Goal: Transaction & Acquisition: Purchase product/service

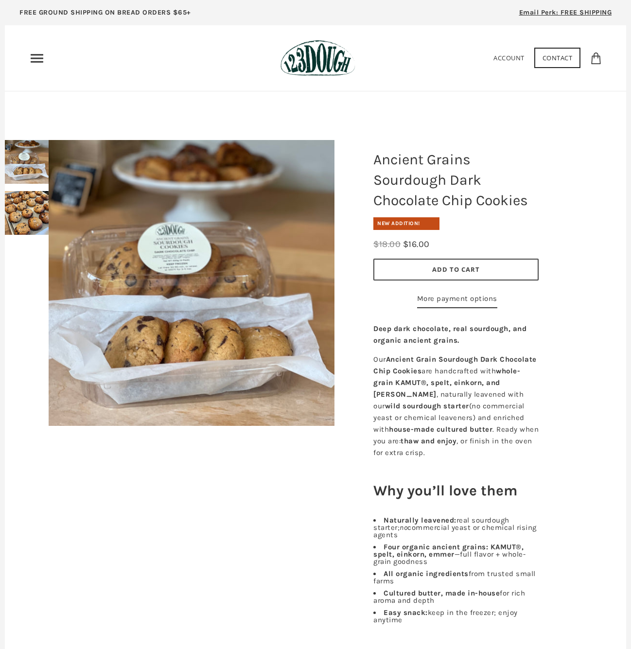
click at [33, 55] on icon "Primary" at bounding box center [37, 59] width 16 height 16
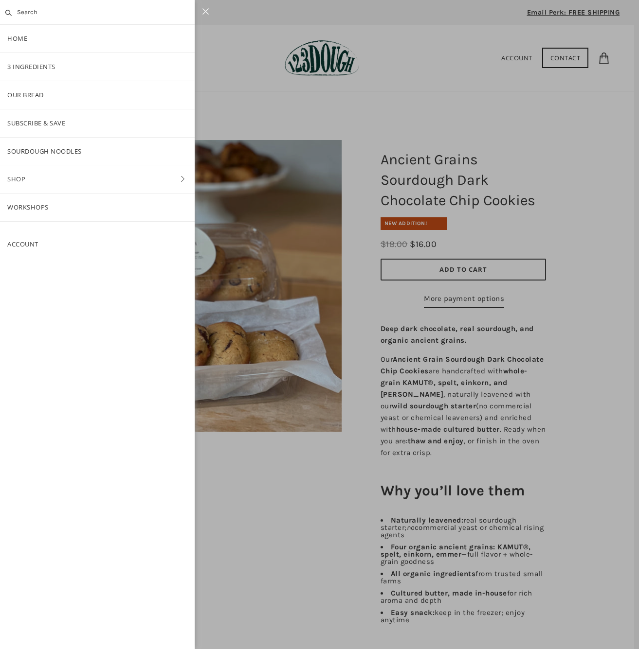
click at [13, 176] on link "Shop" at bounding box center [97, 179] width 195 height 28
click at [27, 175] on link "Baking" at bounding box center [97, 179] width 195 height 28
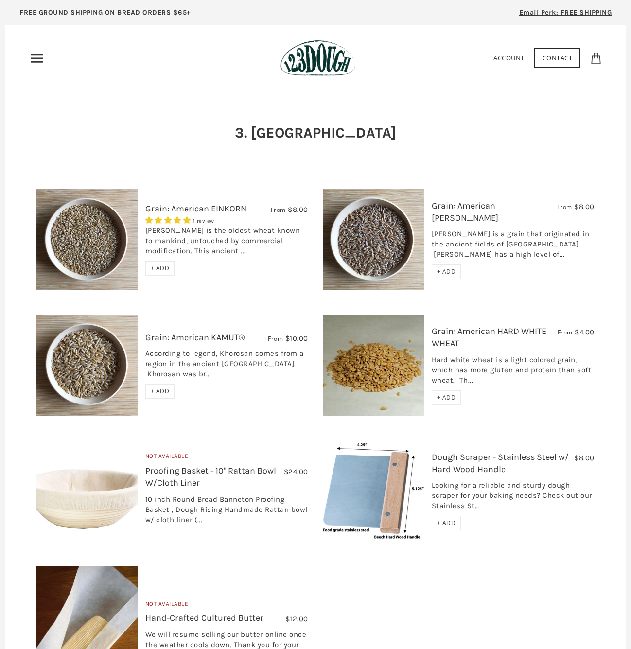
click at [40, 55] on icon "Primary" at bounding box center [37, 59] width 16 height 16
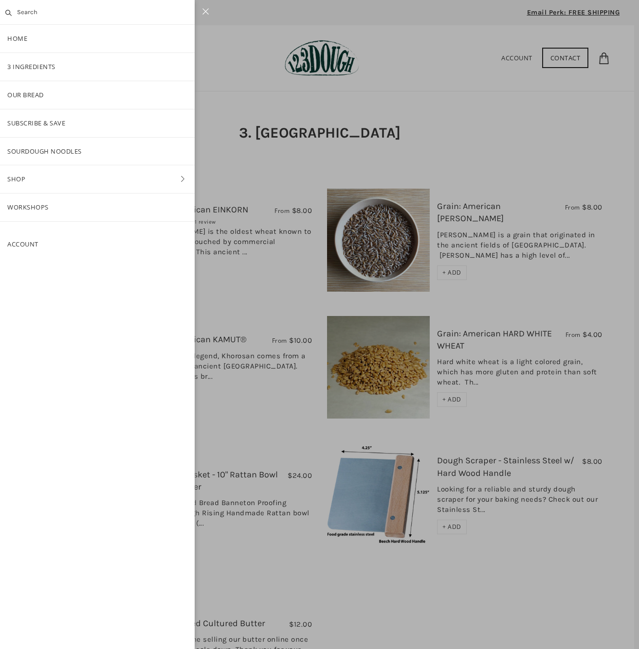
click at [31, 91] on link "Our Bread" at bounding box center [97, 95] width 195 height 28
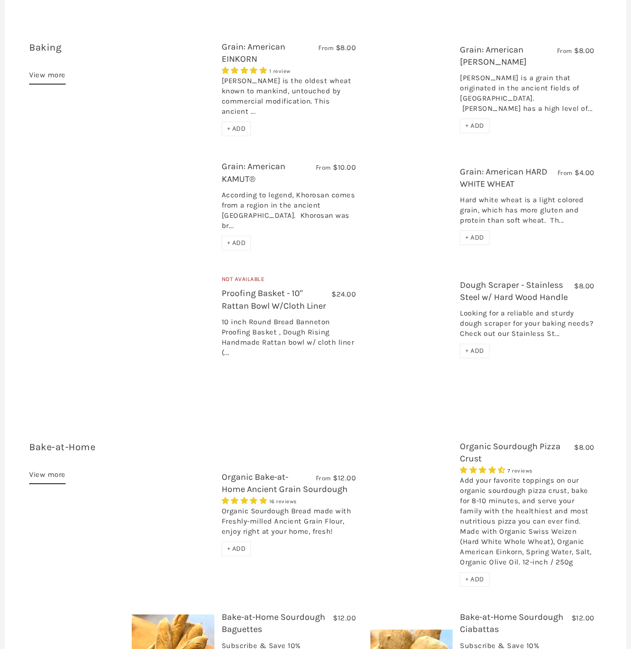
scroll to position [1331, 0]
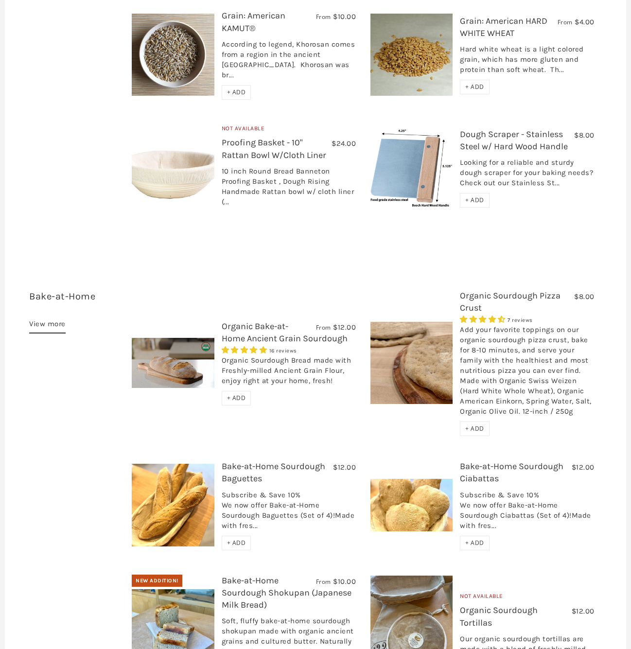
click at [536, 290] on link "Organic Sourdough Pizza Crust" at bounding box center [510, 301] width 101 height 23
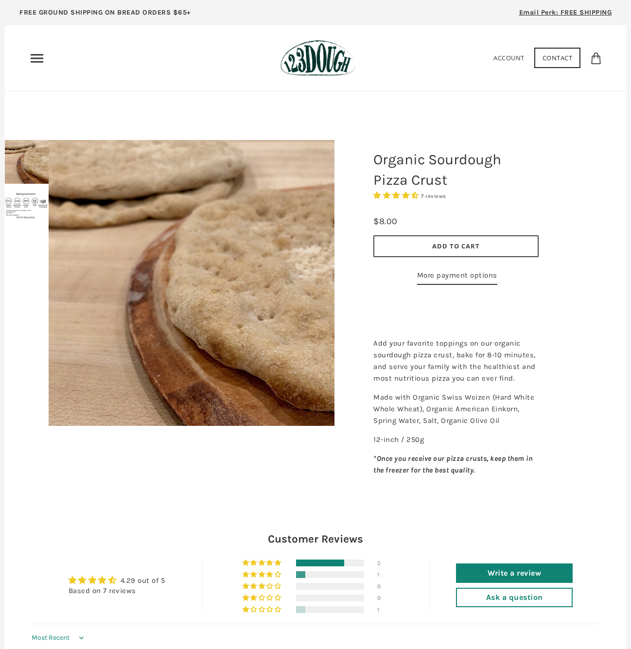
click at [474, 242] on span "Add to Cart" at bounding box center [456, 246] width 48 height 9
